Goal: Find specific page/section: Find specific page/section

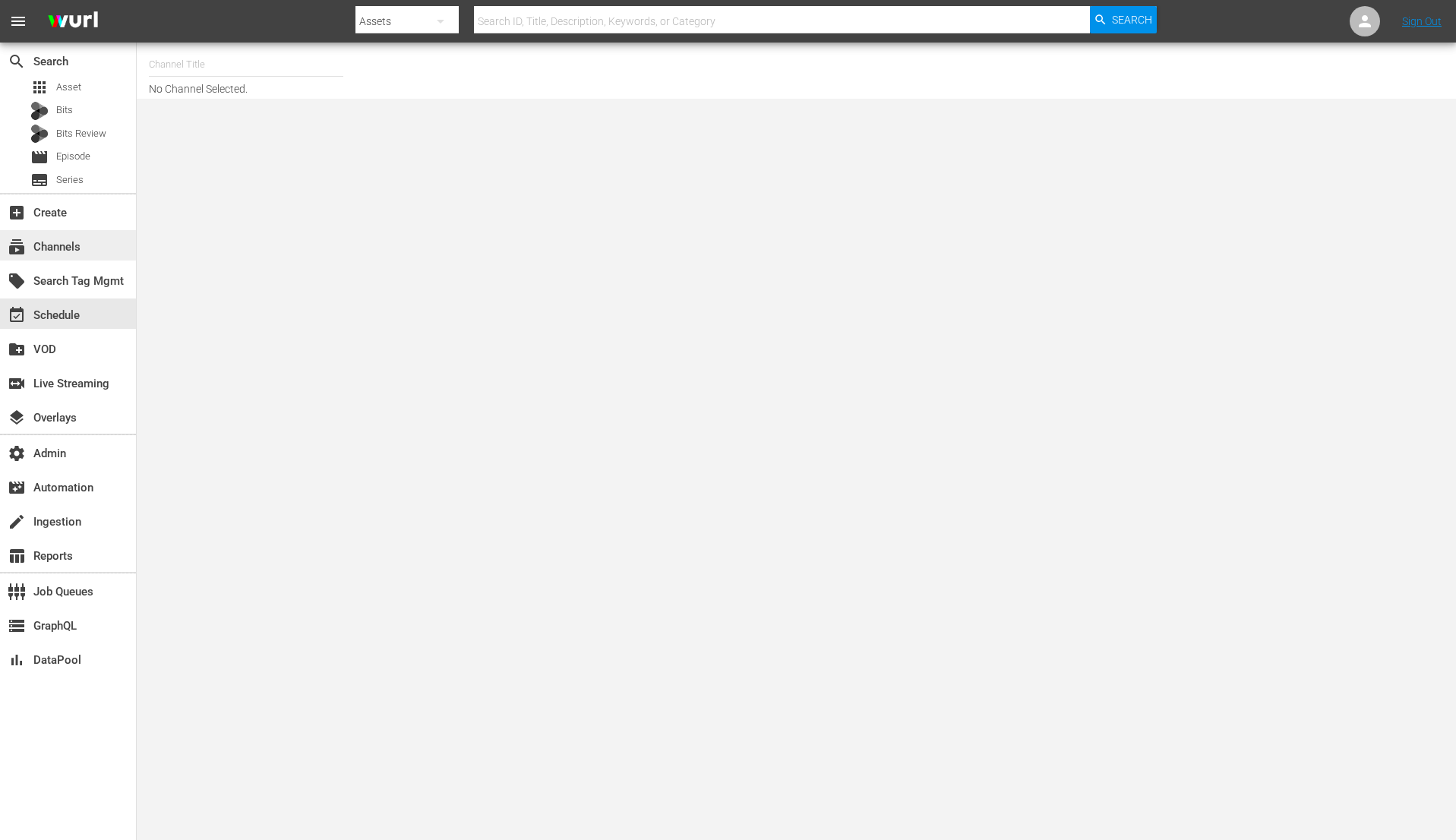
click at [67, 245] on div "subscriptions Channels" at bounding box center [42, 245] width 85 height 14
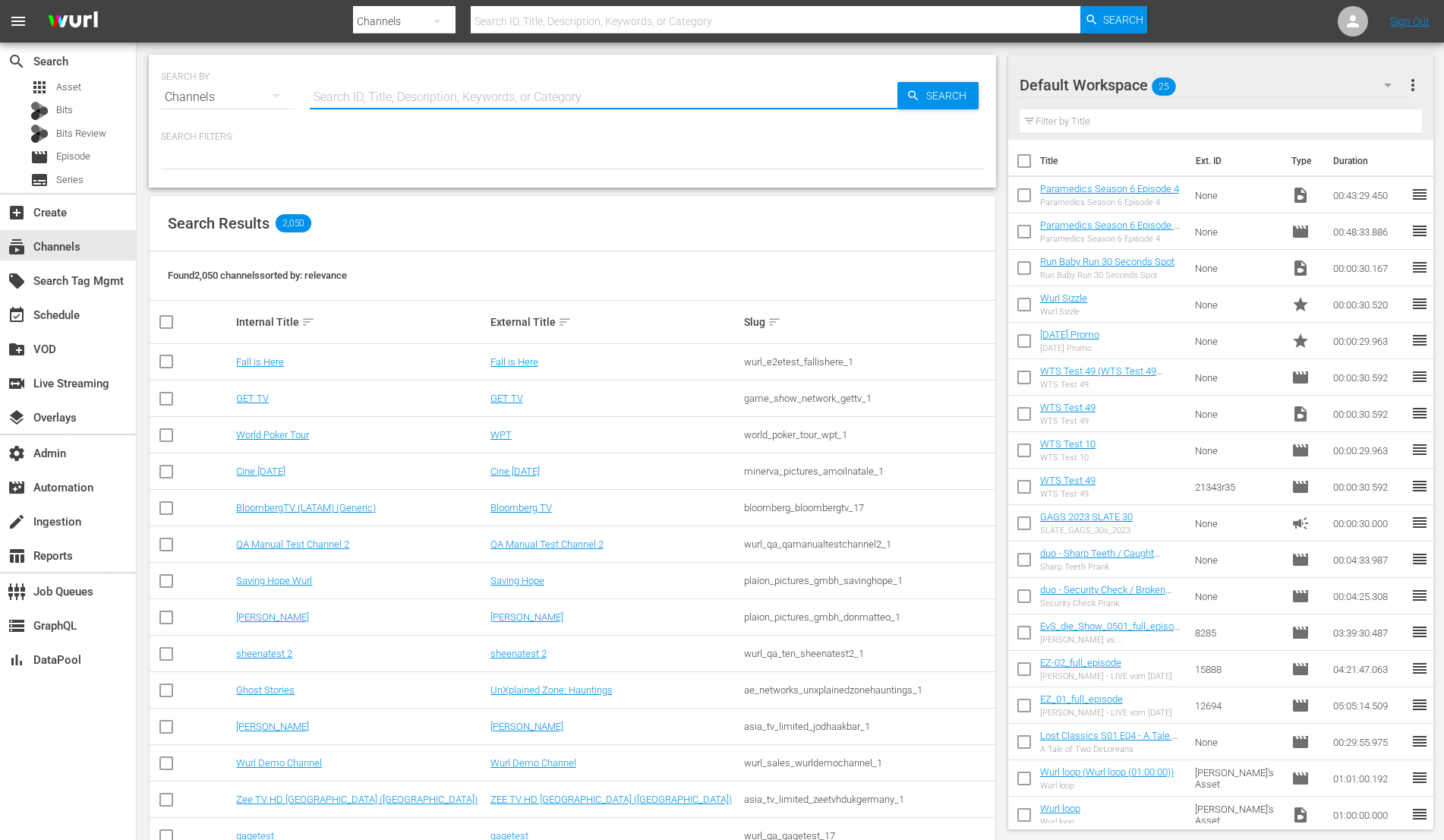
click at [379, 92] on input "text" at bounding box center [604, 97] width 588 height 37
type input "rugby"
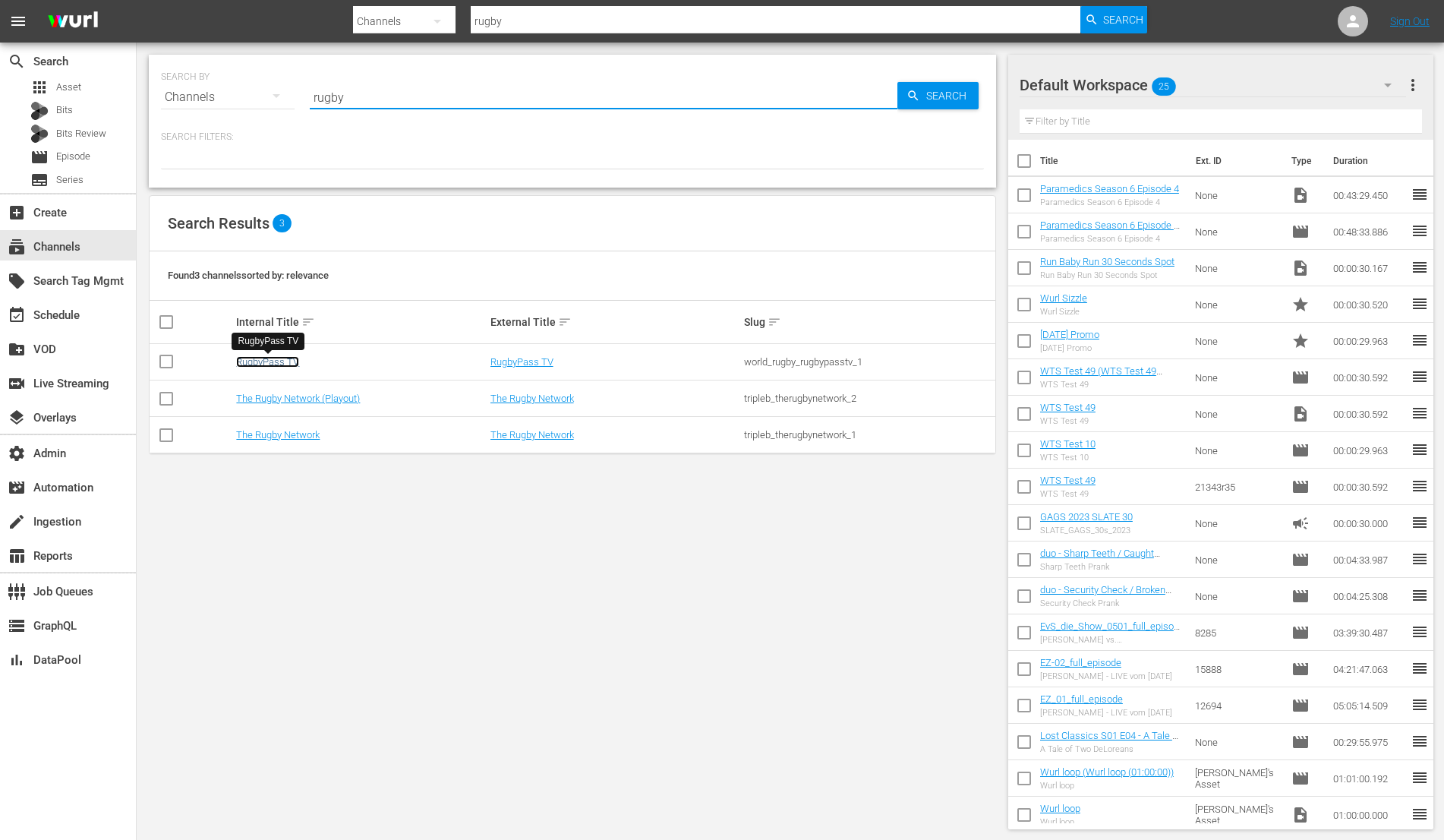
click at [271, 366] on link "RugbyPass TV" at bounding box center [268, 361] width 63 height 11
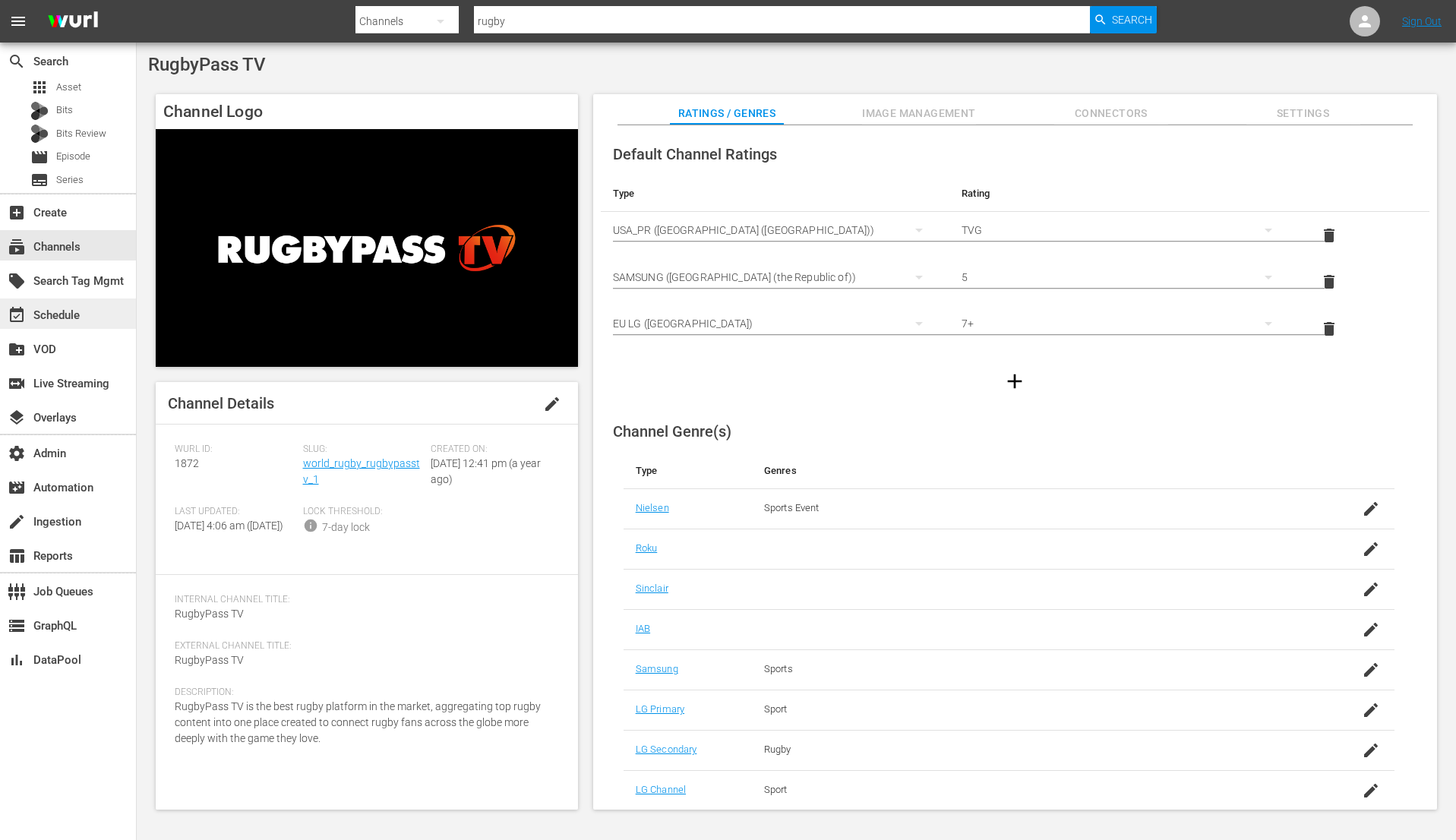
click at [55, 319] on div "event_available Schedule" at bounding box center [42, 313] width 85 height 14
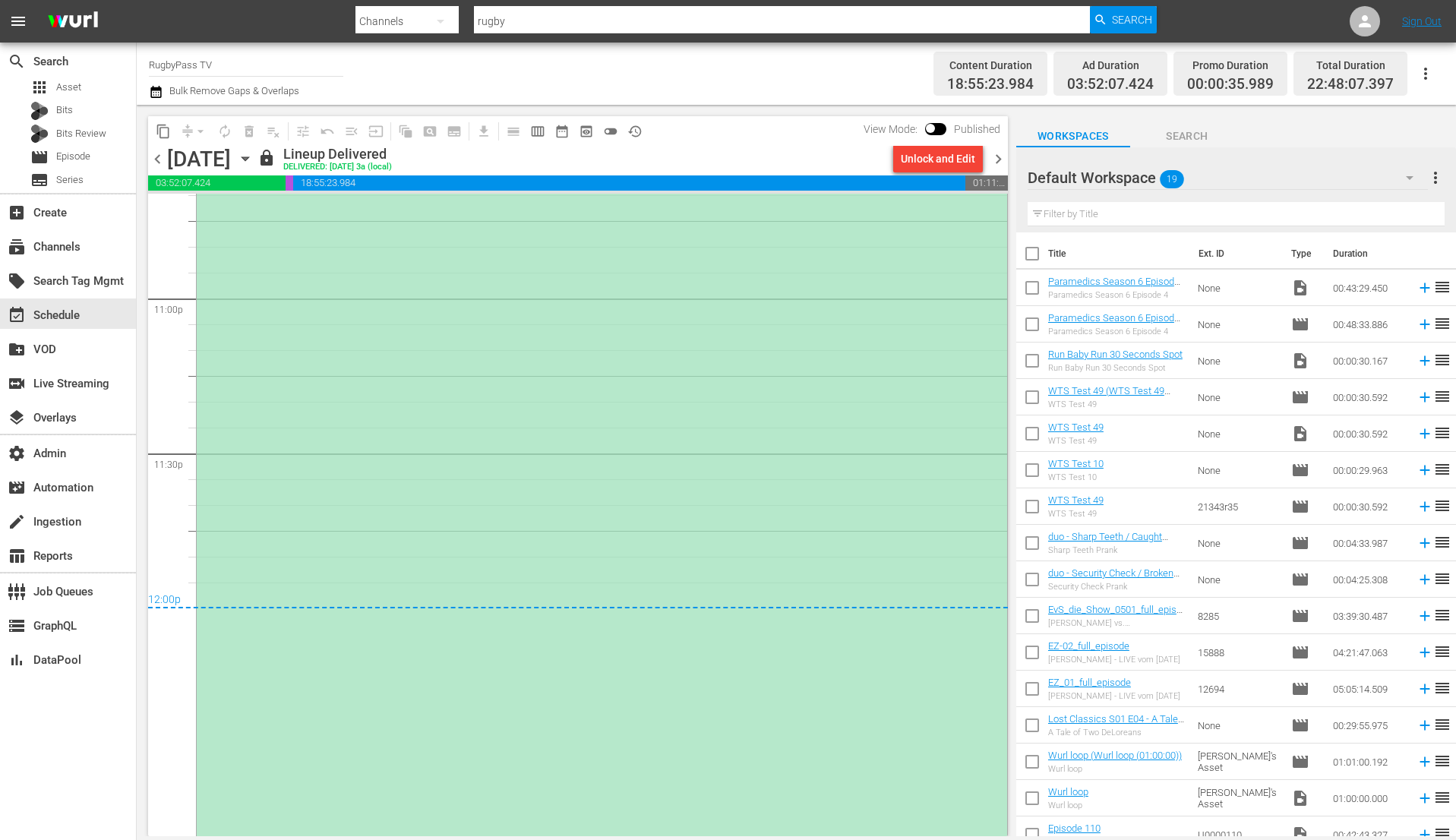
scroll to position [6846, 0]
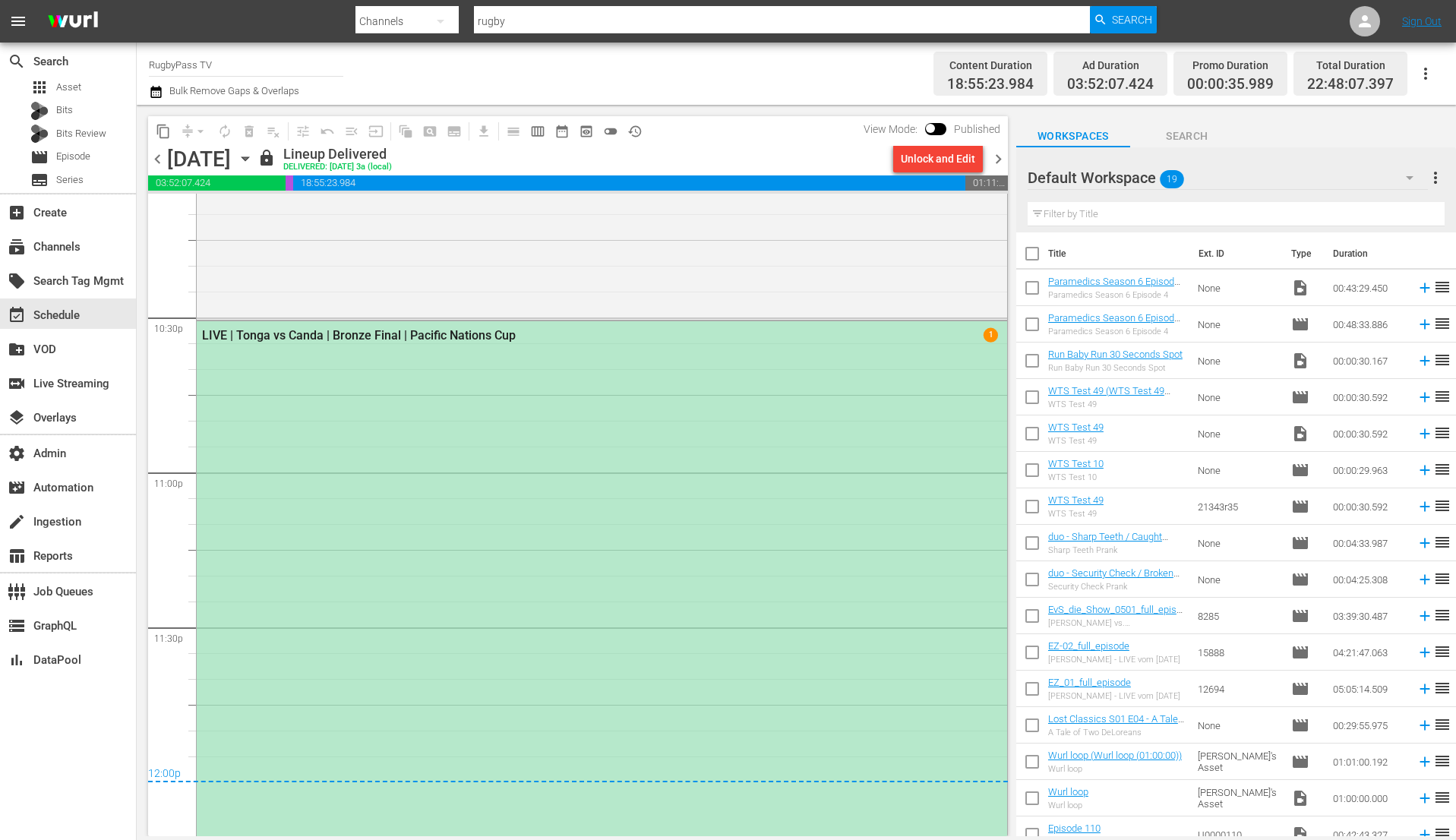
click at [995, 160] on span "chevron_right" at bounding box center [998, 159] width 19 height 19
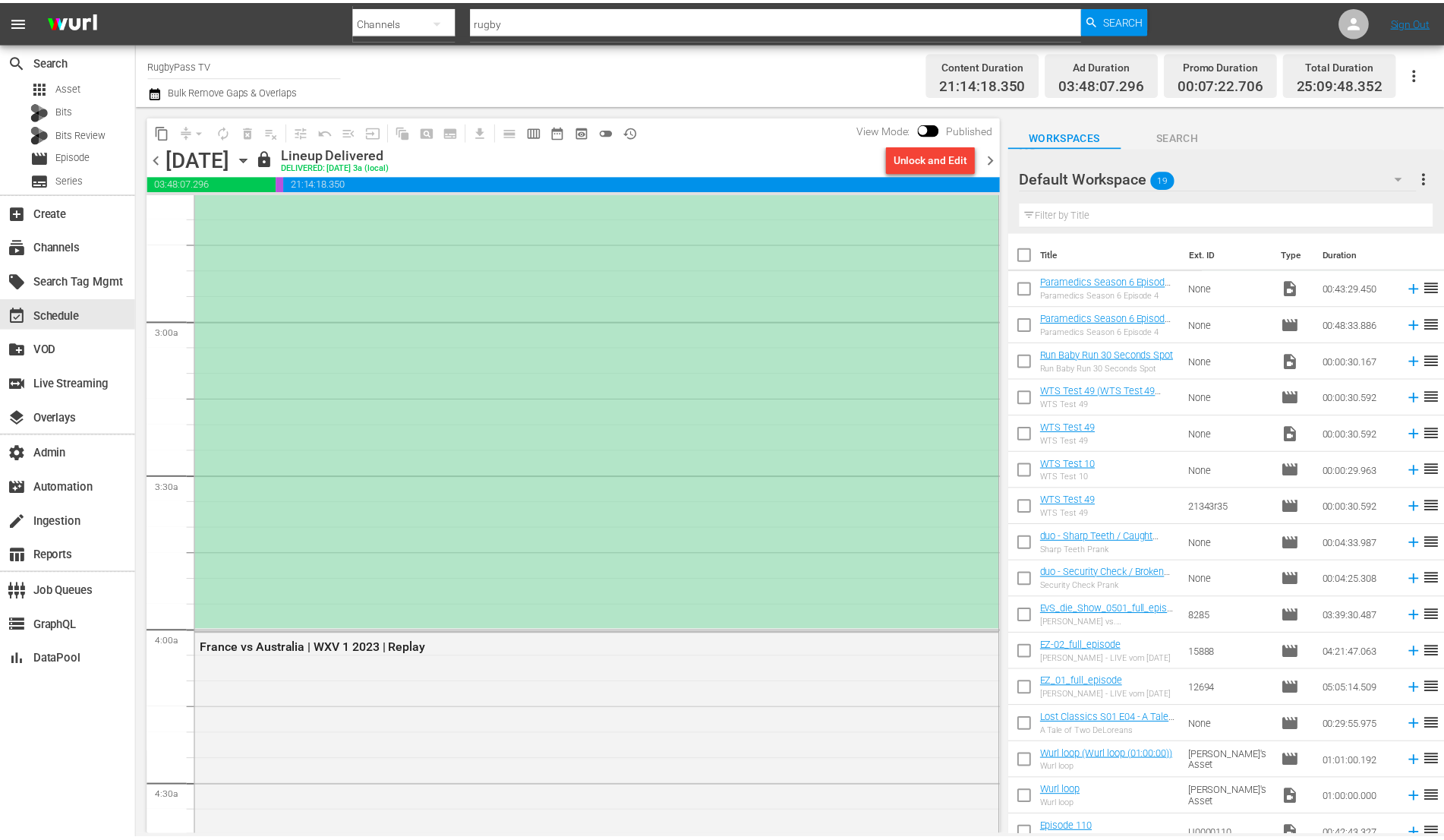
scroll to position [861, 0]
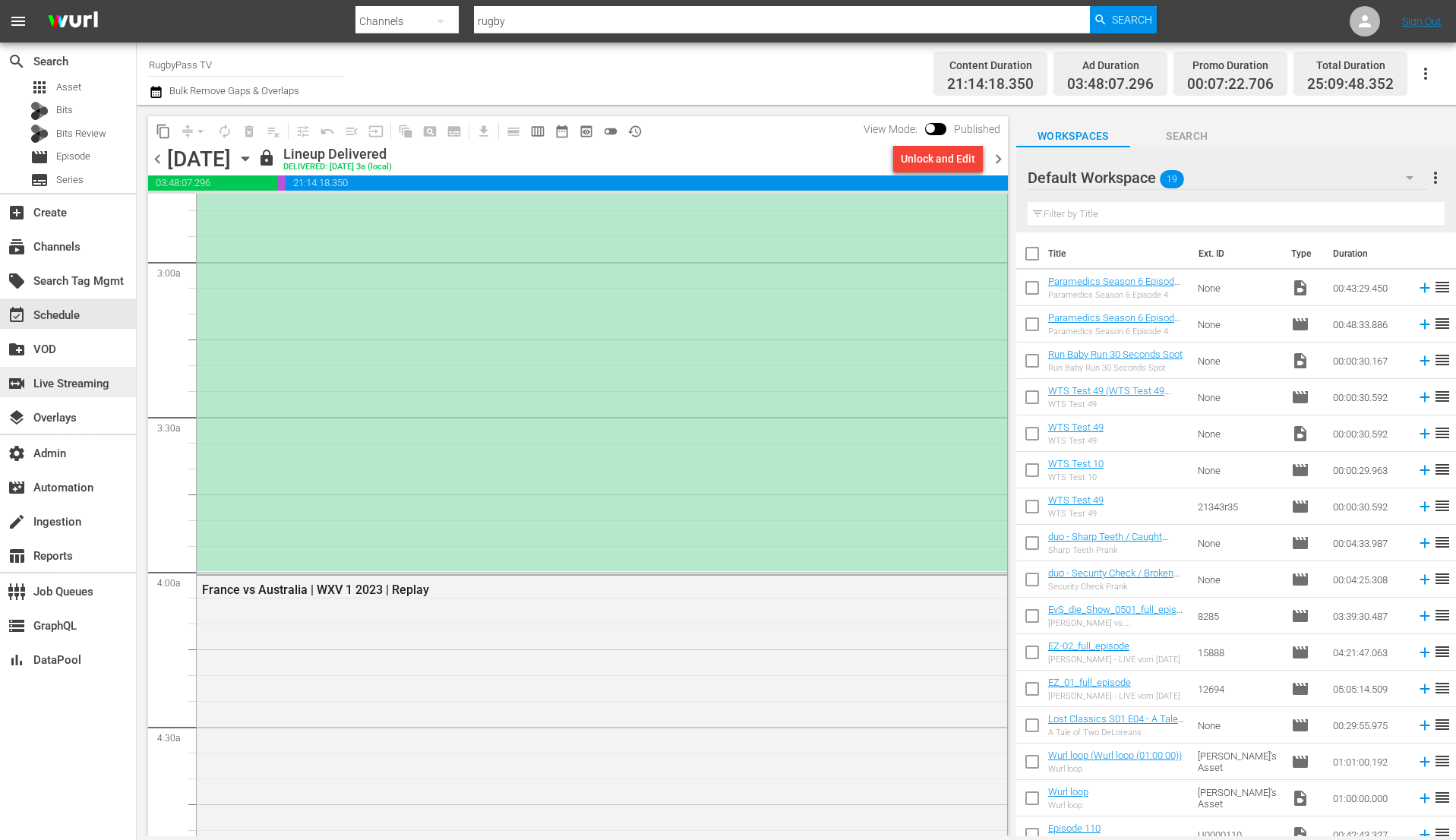
click at [63, 387] on div "switch_video Live Streaming" at bounding box center [42, 381] width 85 height 14
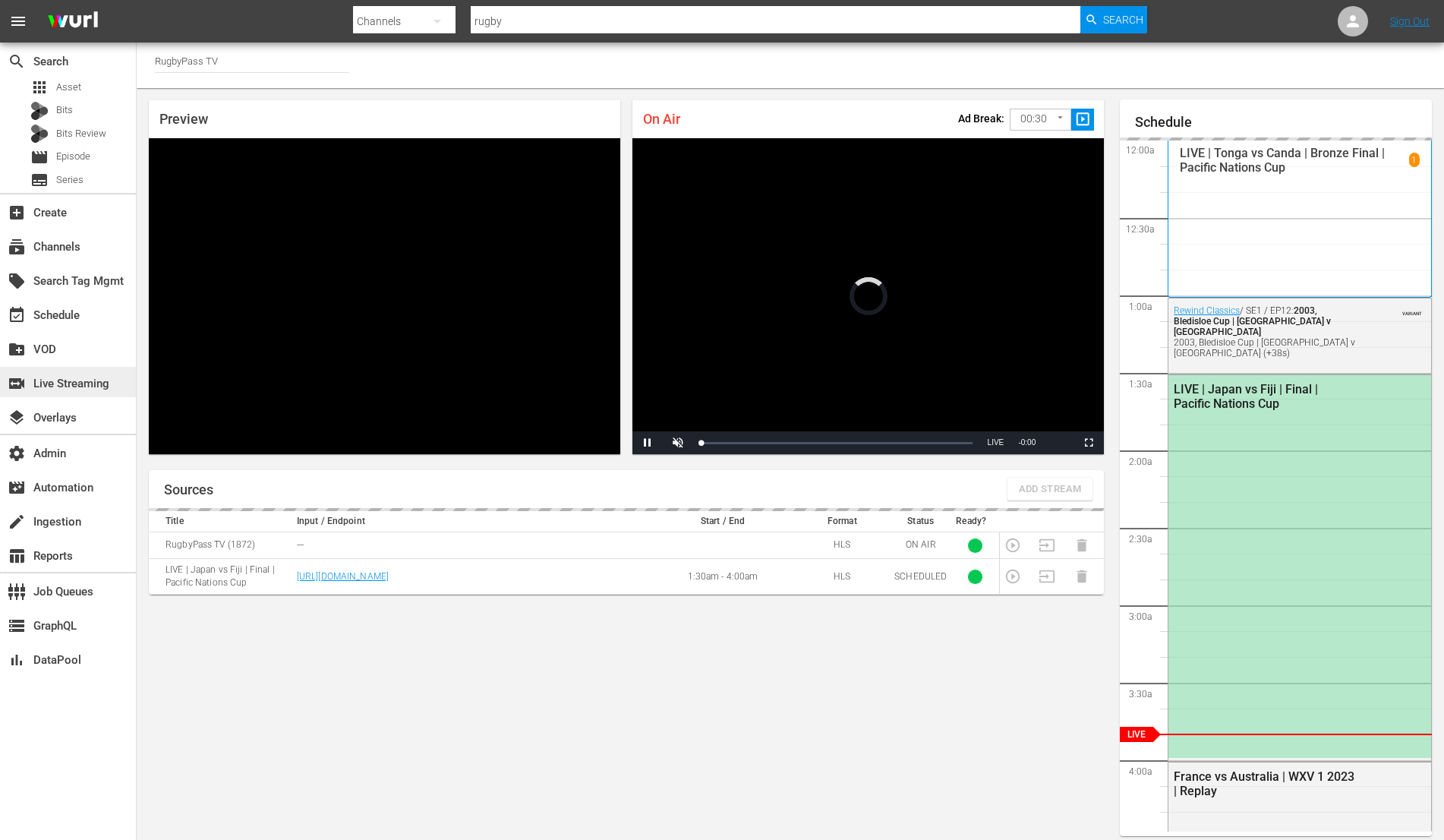
scroll to position [9, 0]
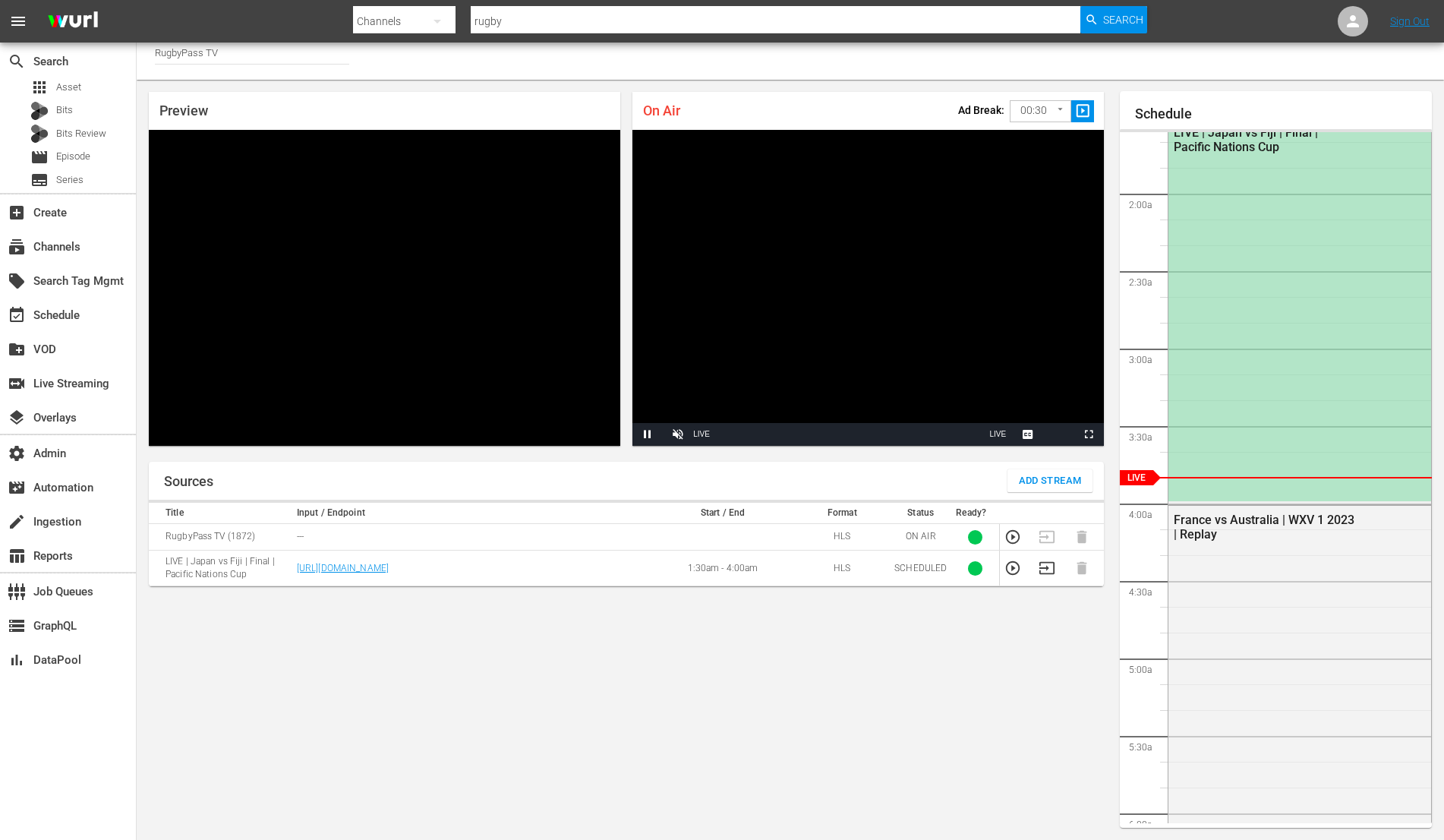
click at [1224, 202] on div "LIVE | Japan vs Fiji | Final | Pacific Nations Cup" at bounding box center [1300, 309] width 263 height 383
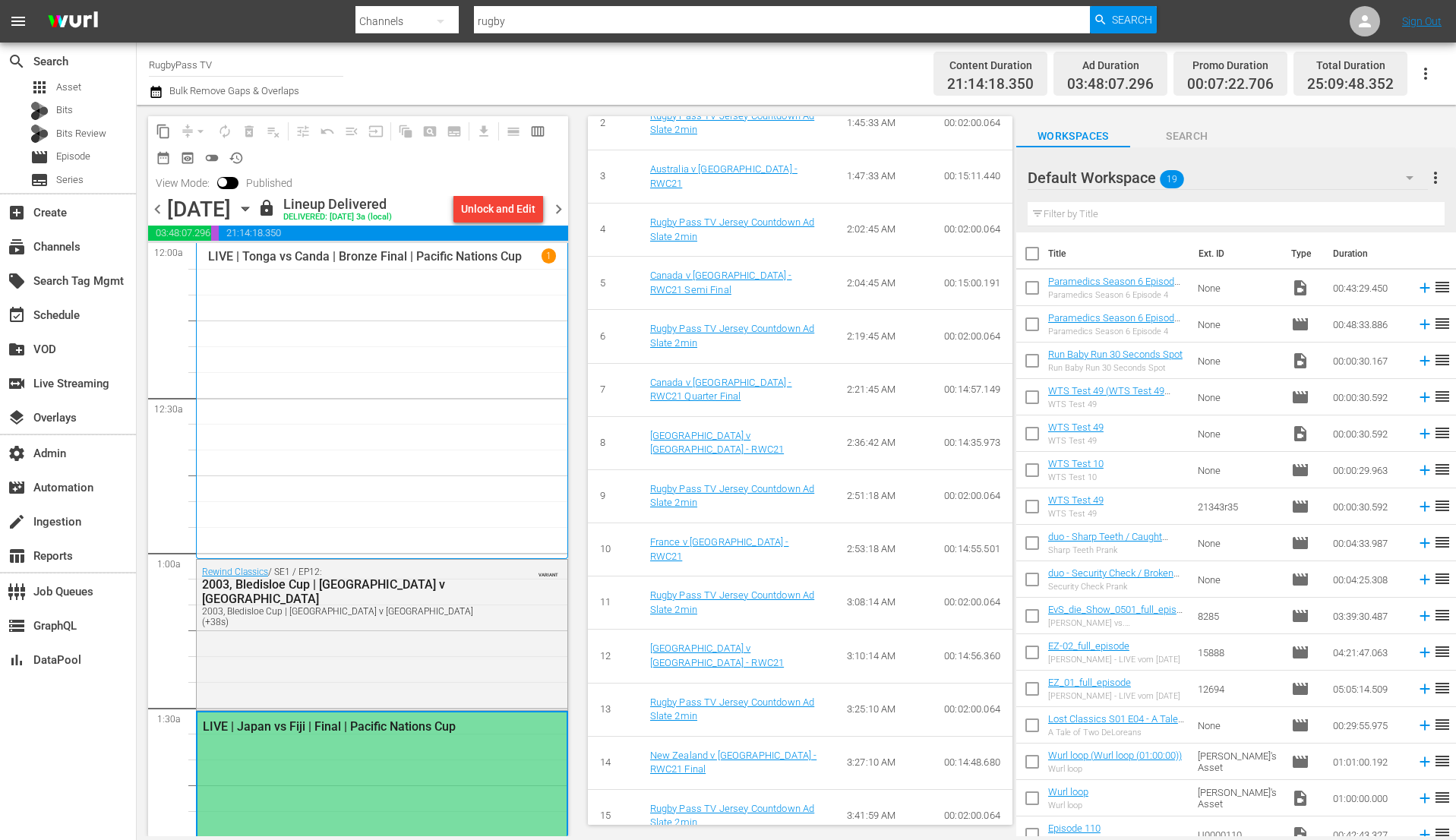
scroll to position [852, 0]
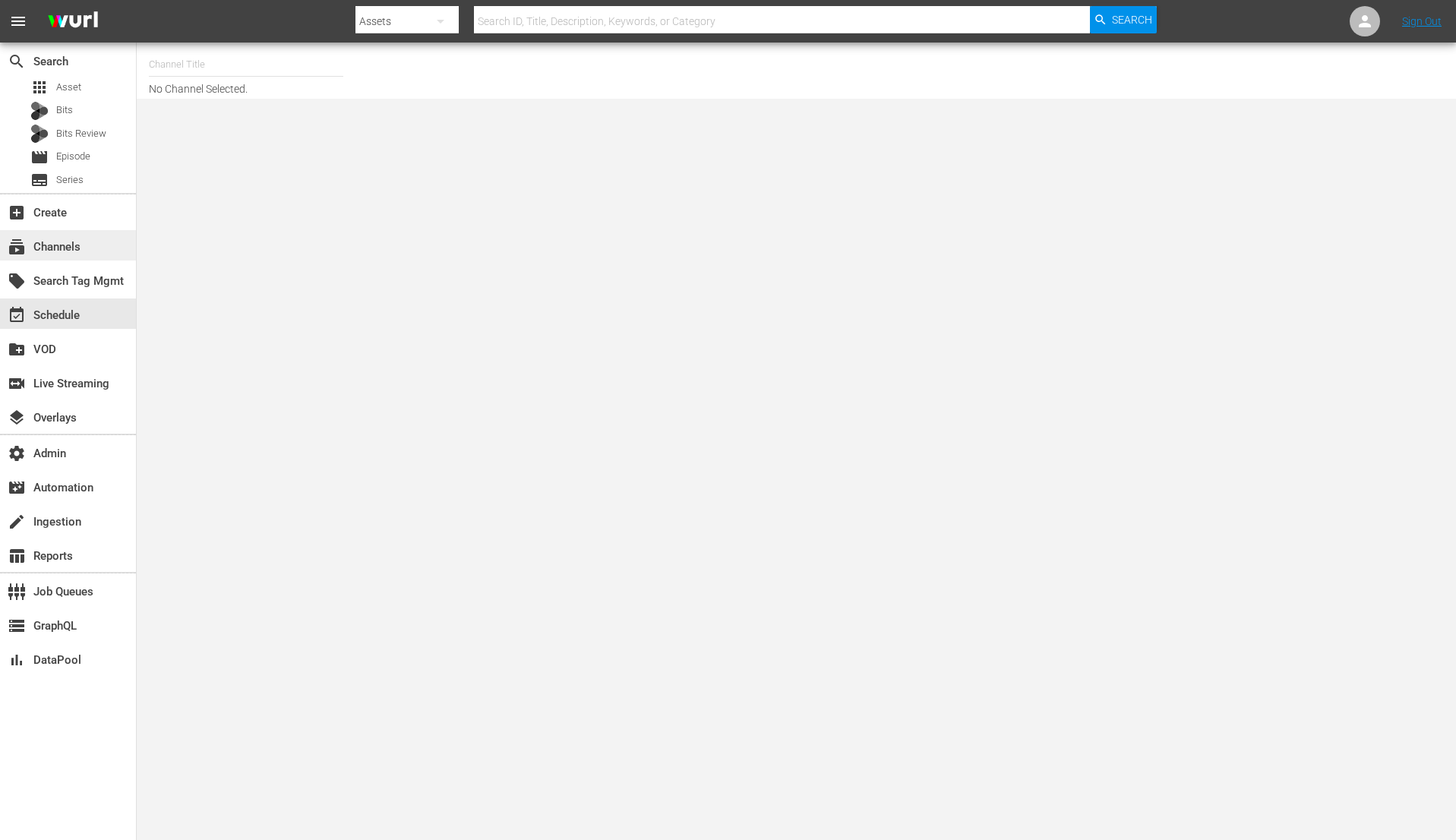
click at [70, 241] on div "subscriptions Channels" at bounding box center [42, 245] width 85 height 14
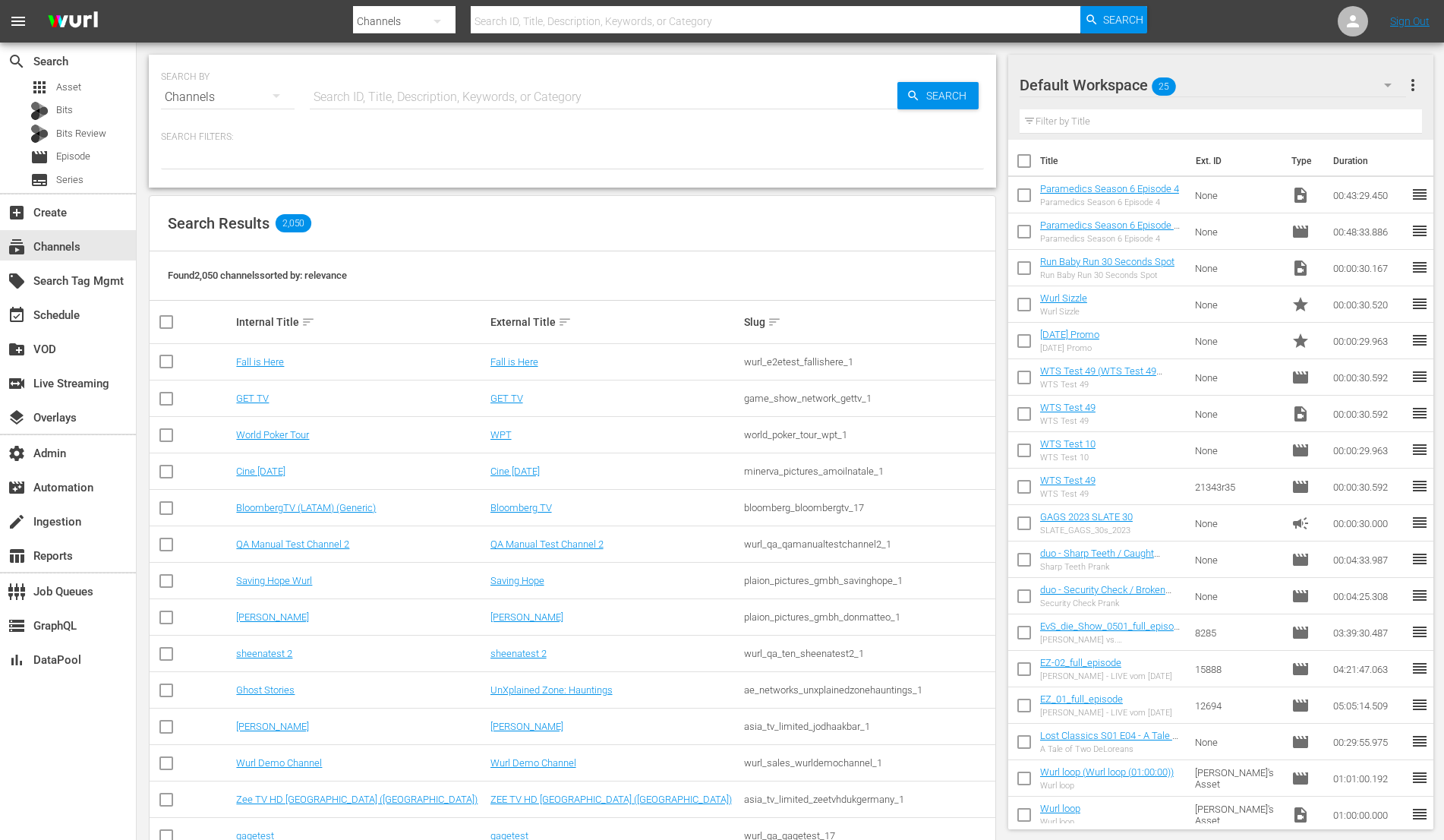
click at [438, 99] on input "text" at bounding box center [604, 97] width 588 height 37
type input "tvbyprime"
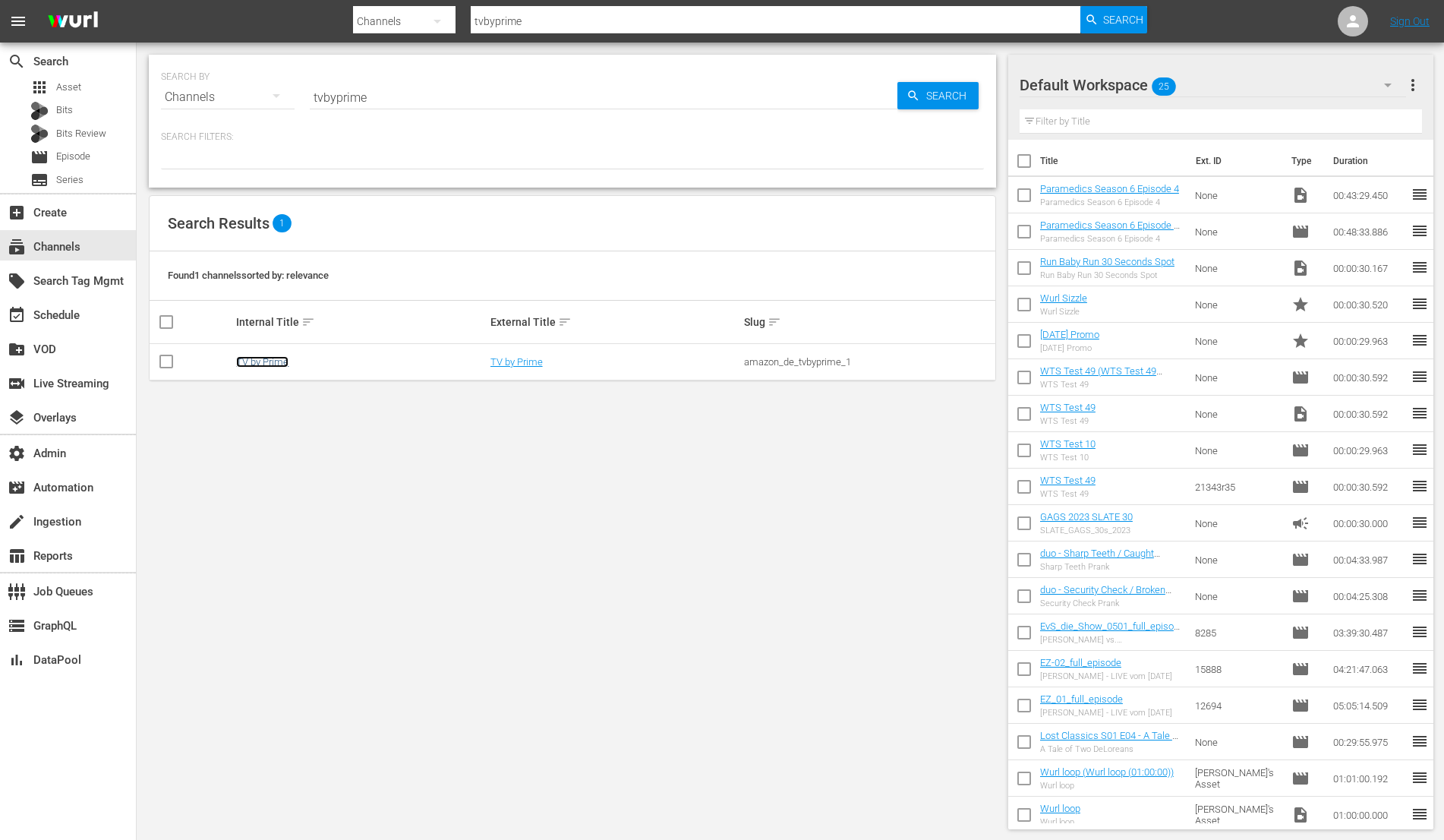
click at [271, 360] on link "TV by Prime" at bounding box center [262, 361] width 52 height 11
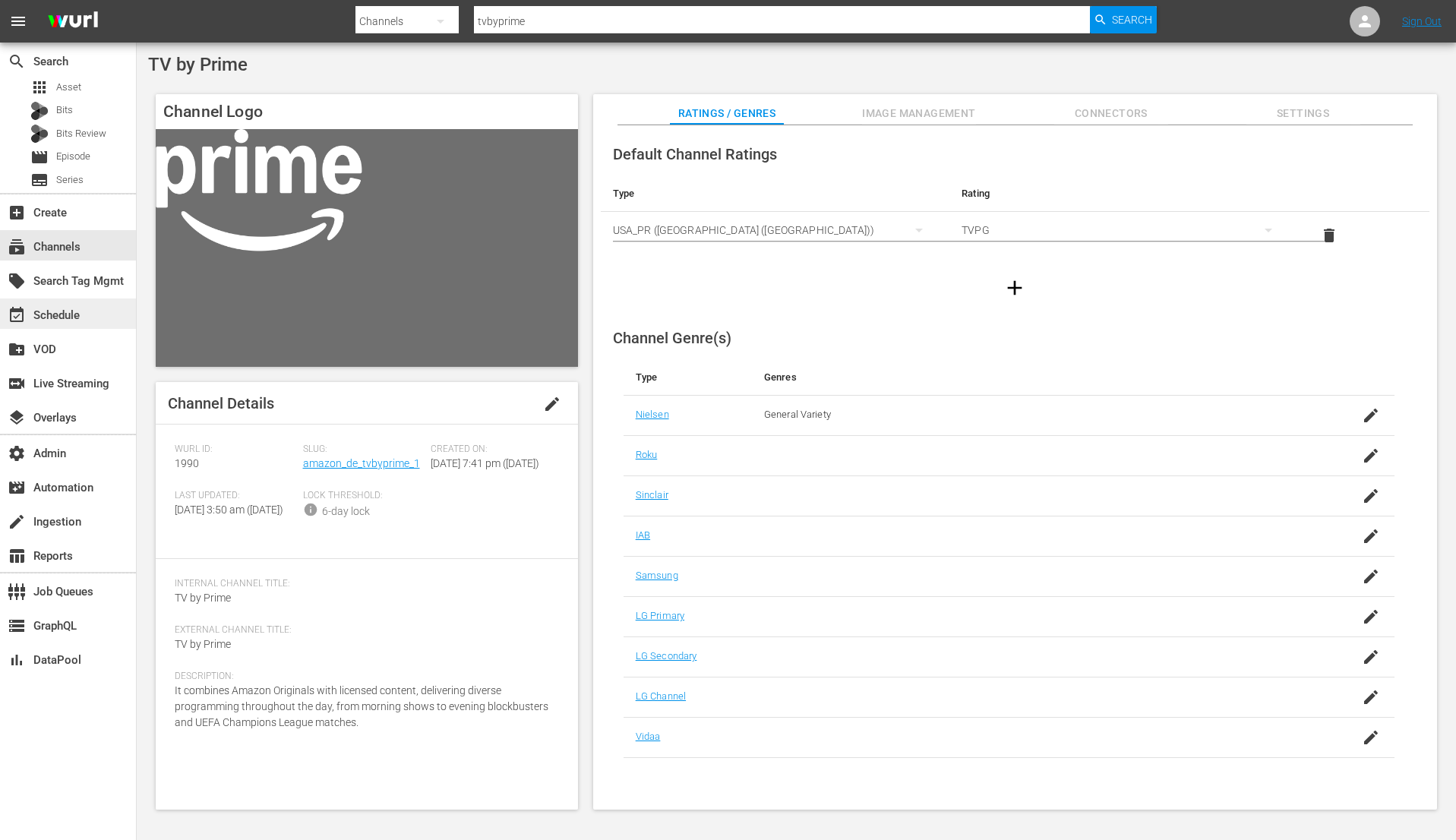
click at [70, 326] on div "event_available Schedule" at bounding box center [68, 313] width 136 height 30
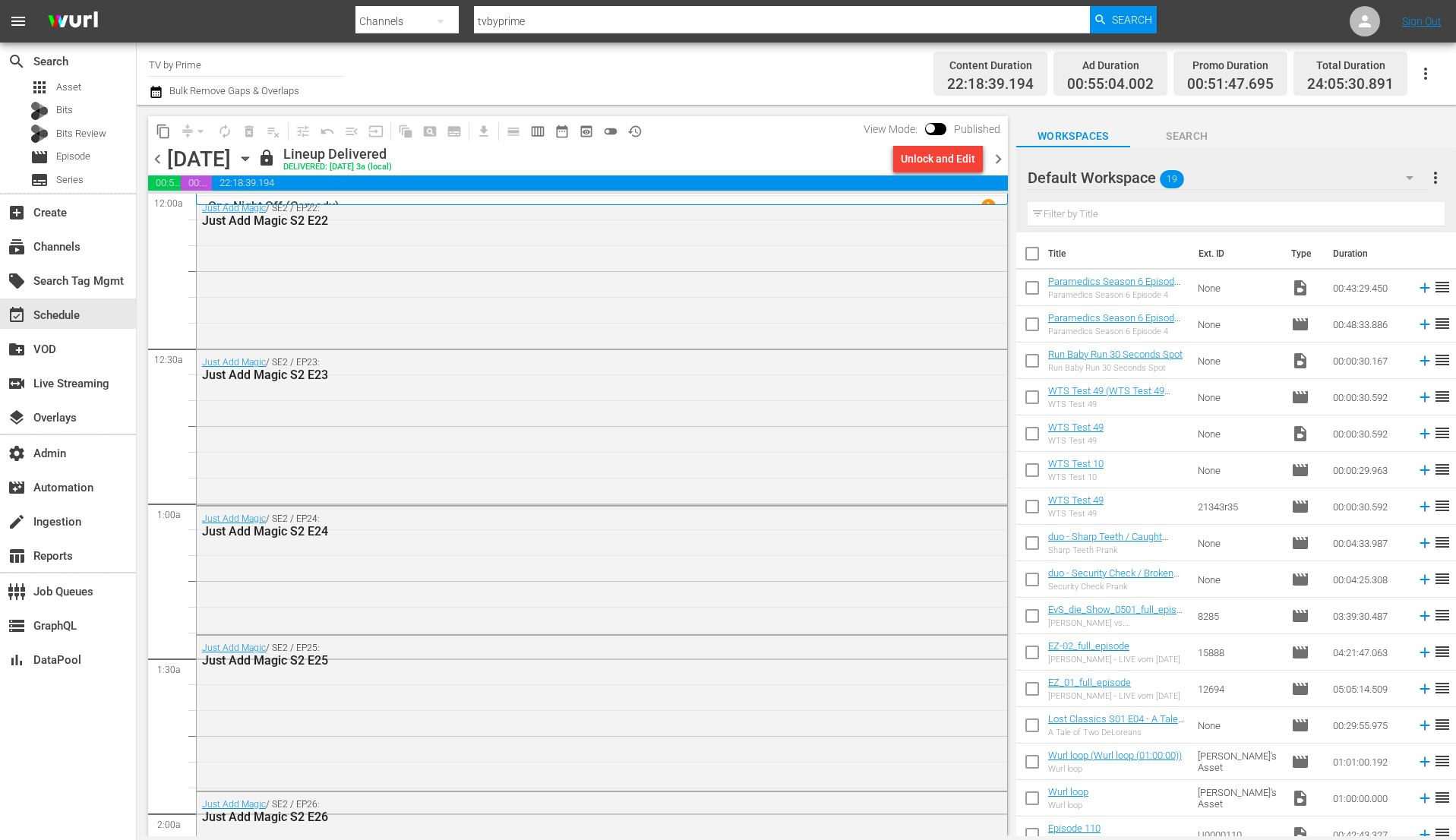
click at [1000, 155] on span "chevron_right" at bounding box center [998, 159] width 19 height 19
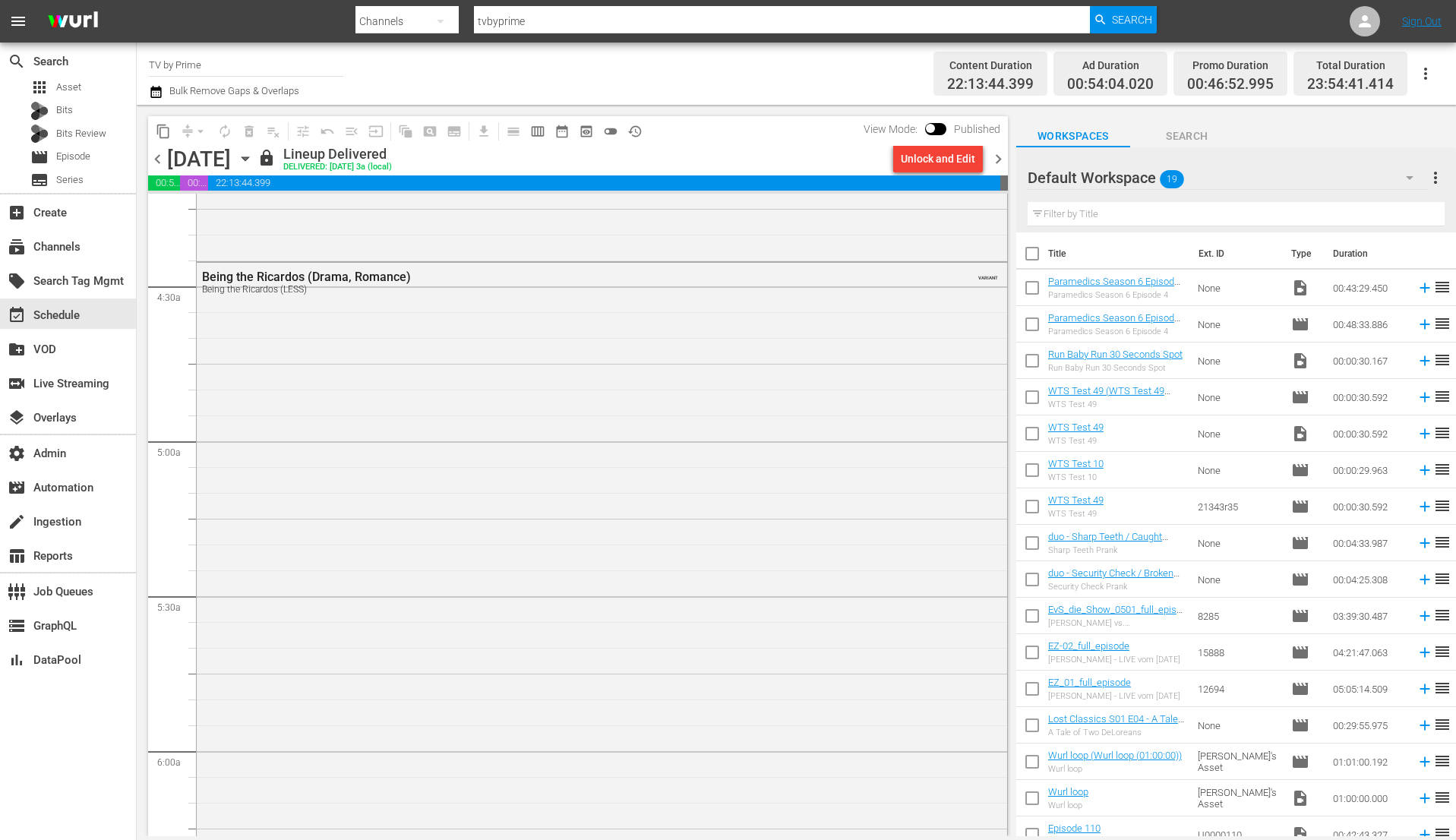
scroll to position [1371, 0]
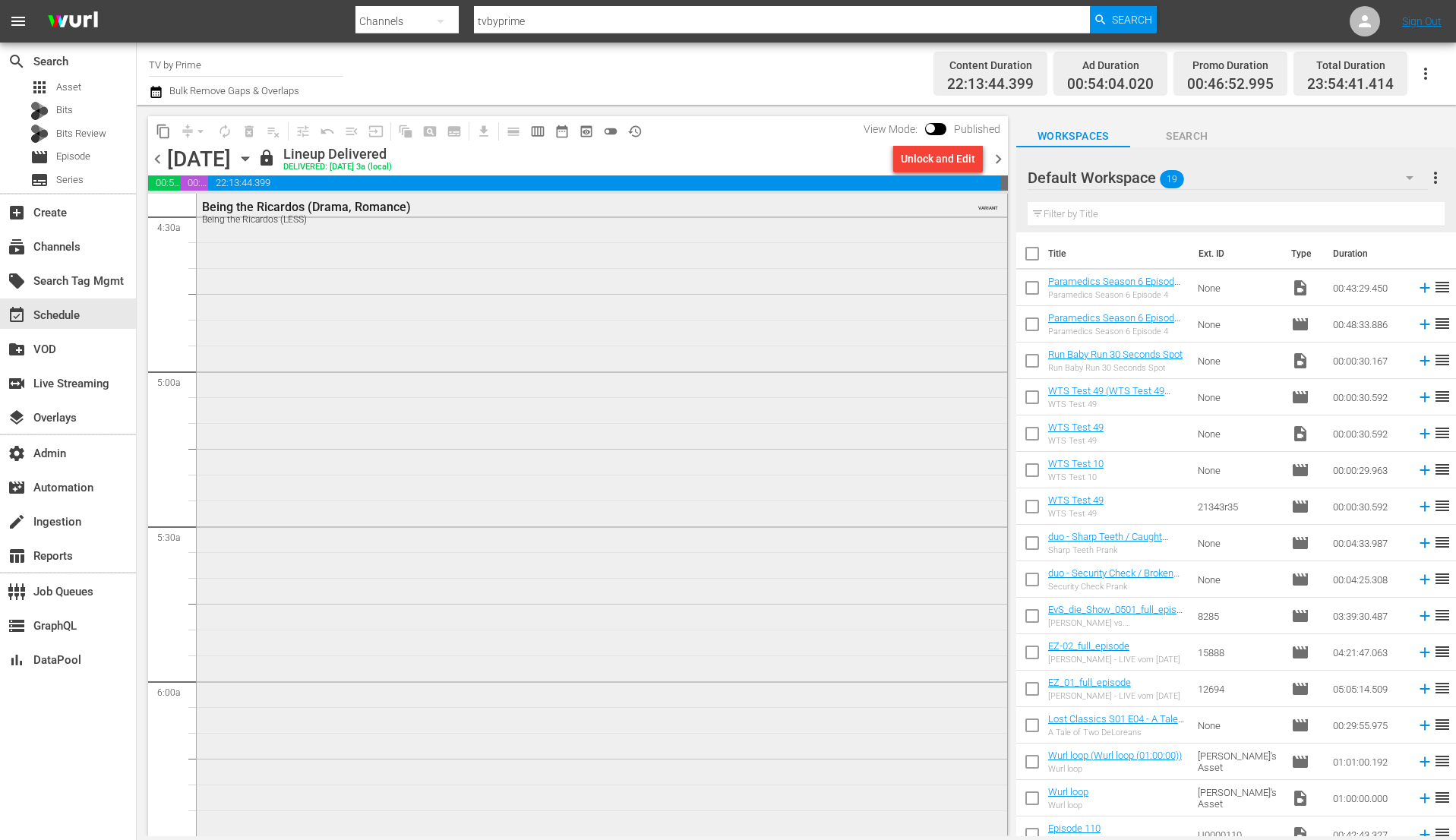
click at [604, 584] on div "Being the Ricardos (Drama, Romance) Being the Ricardos (LESS) VARIANT" at bounding box center [602, 538] width 810 height 690
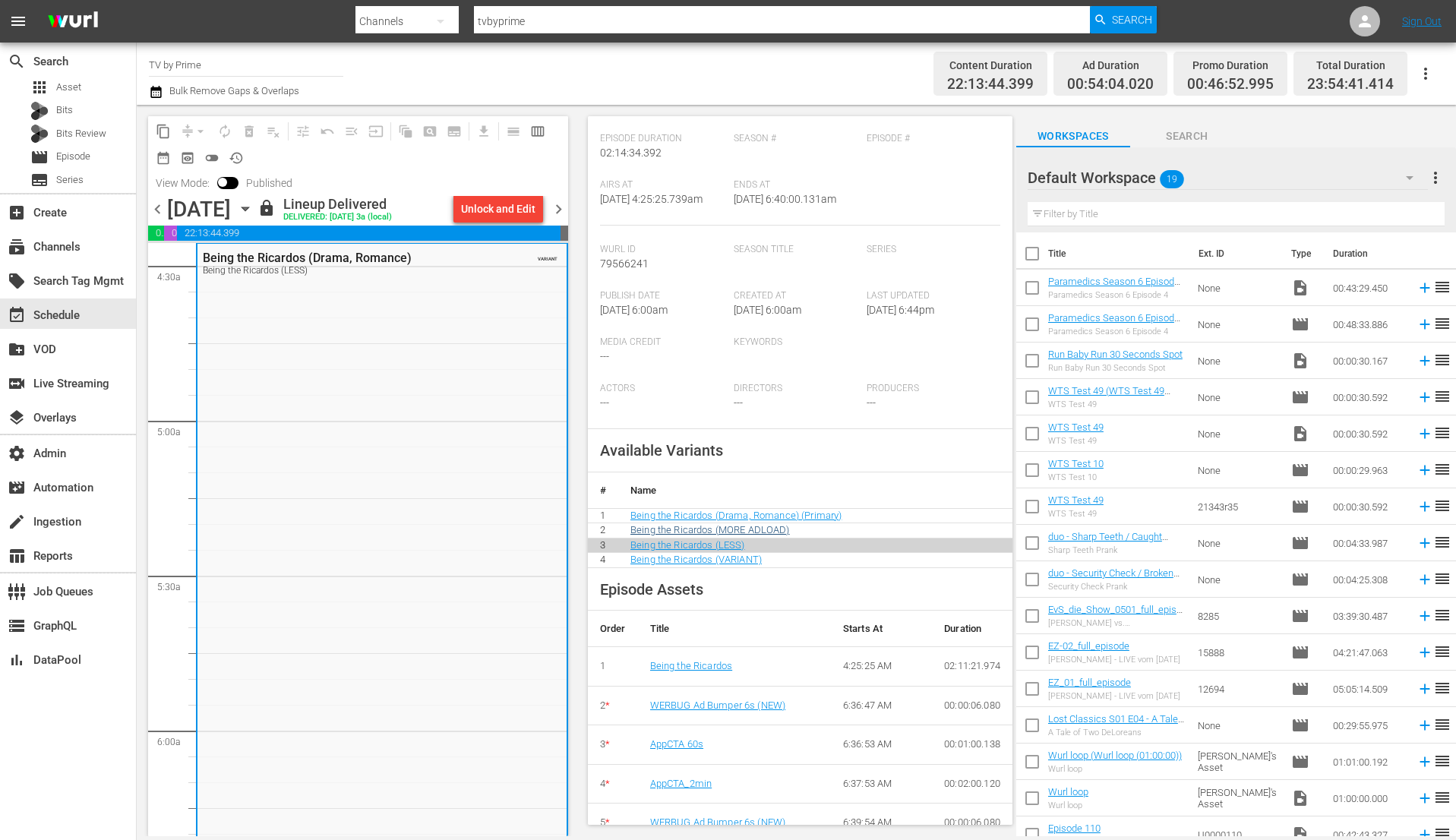
scroll to position [292, 0]
